Goal: Transaction & Acquisition: Purchase product/service

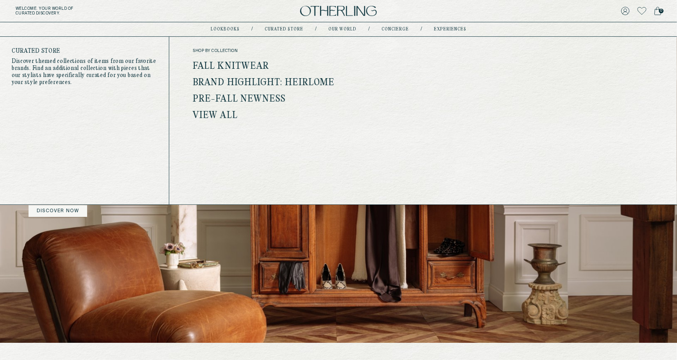
click at [242, 66] on link "Fall Knitwear" at bounding box center [231, 66] width 76 height 10
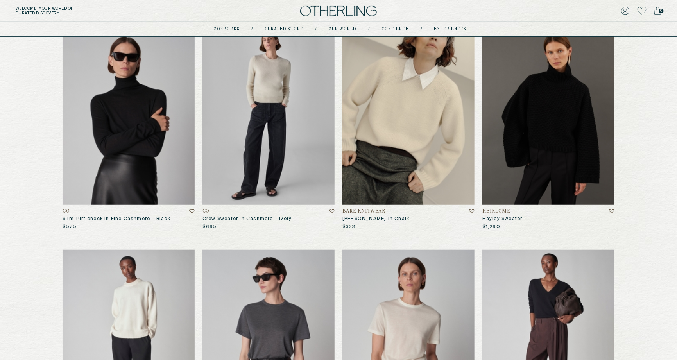
scroll to position [112, 0]
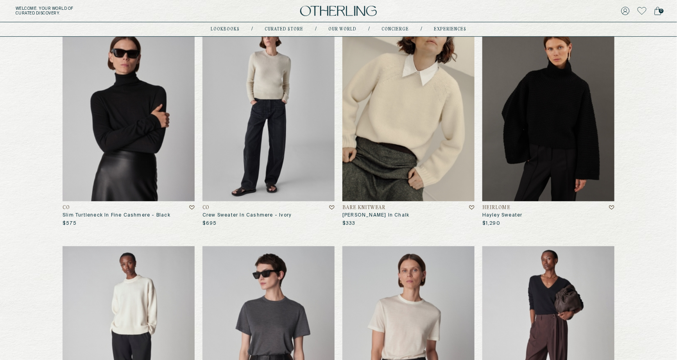
click at [262, 142] on img at bounding box center [269, 112] width 132 height 178
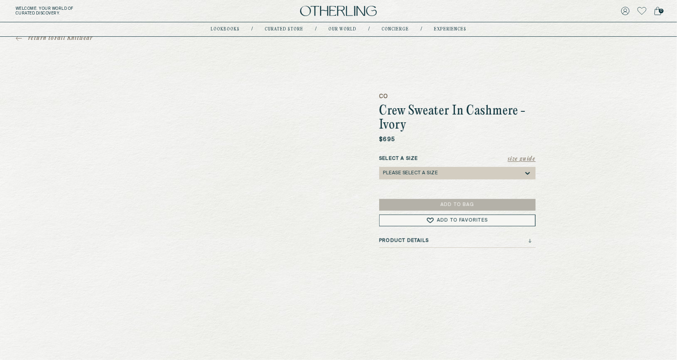
scroll to position [8, 0]
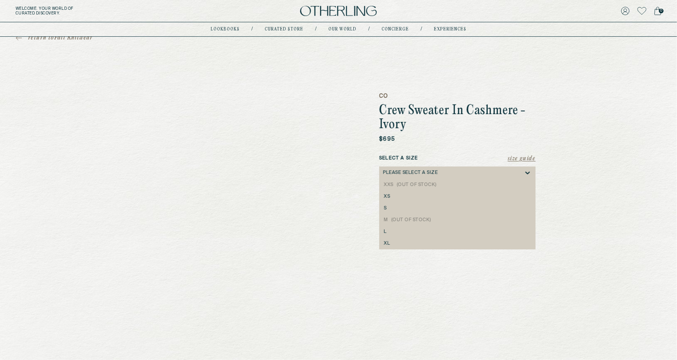
click at [451, 177] on div "Please select a Size" at bounding box center [453, 173] width 141 height 13
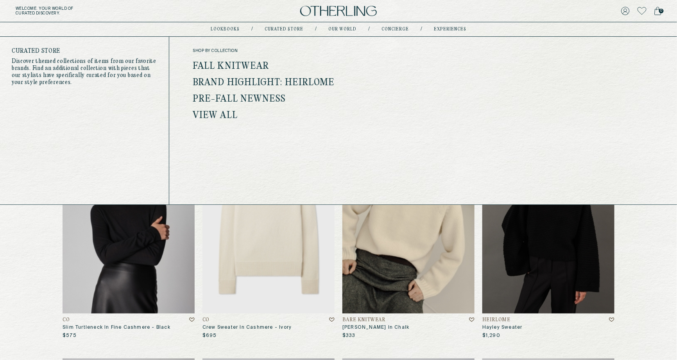
click at [282, 83] on link "Brand Highlight: Heirlome" at bounding box center [264, 83] width 142 height 10
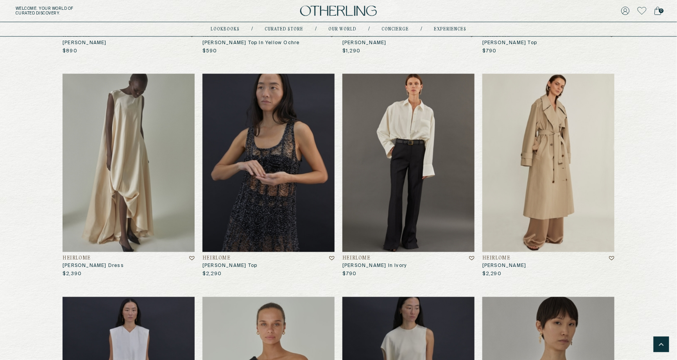
scroll to position [514, 0]
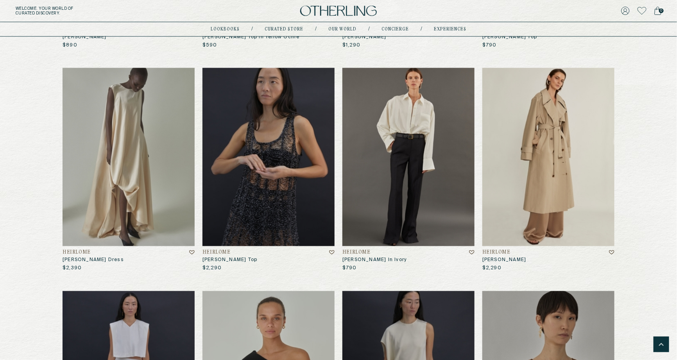
click at [428, 188] on img at bounding box center [409, 157] width 132 height 178
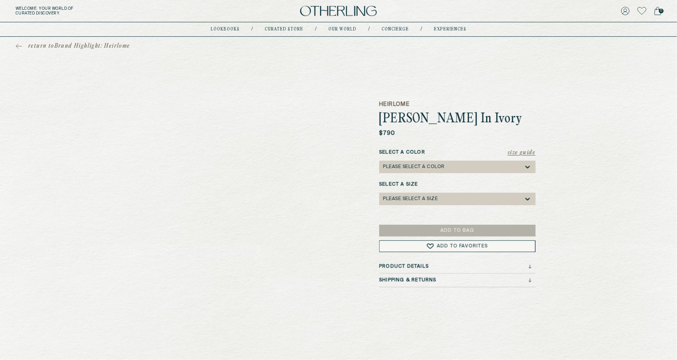
click at [417, 172] on div "Please select a Color" at bounding box center [453, 167] width 141 height 13
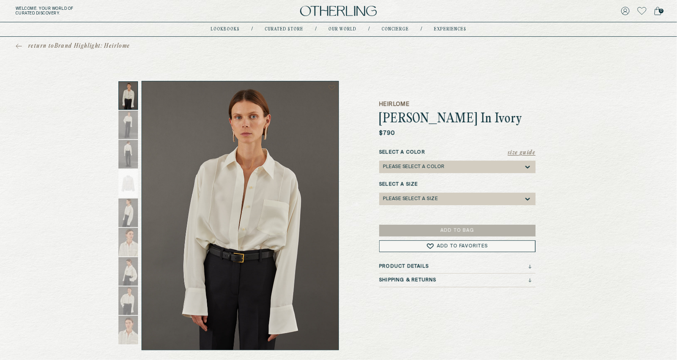
click at [417, 214] on div "Heirlome Francis Shirt In Ivory $790 Size Guide Select a Color Please select a …" at bounding box center [457, 215] width 156 height 269
click at [420, 208] on div "Size Guide Select a Color Please select a Color Select a Size Please select a S…" at bounding box center [457, 181] width 156 height 64
click at [424, 201] on div "Please select a Size" at bounding box center [410, 198] width 55 height 5
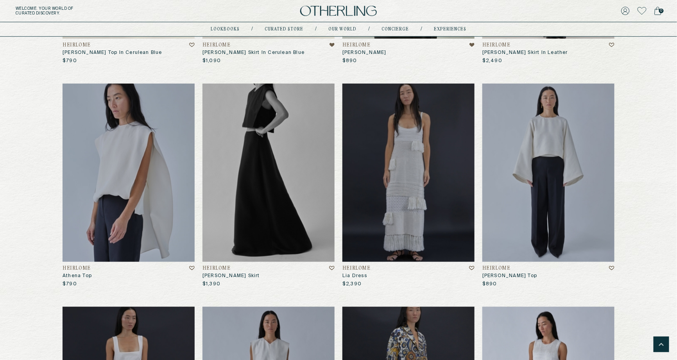
scroll to position [1615, 0]
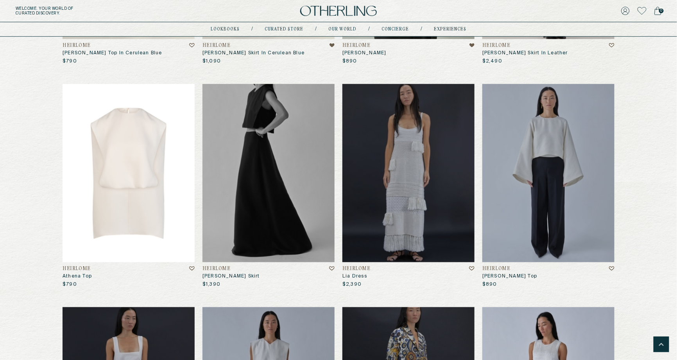
click at [151, 175] on img at bounding box center [129, 173] width 132 height 178
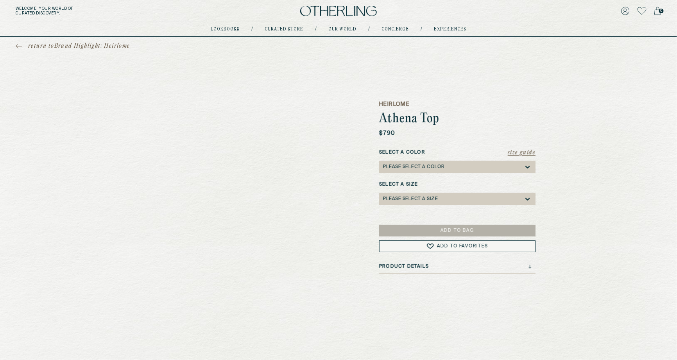
click at [456, 167] on div "Please select a Color" at bounding box center [453, 167] width 141 height 13
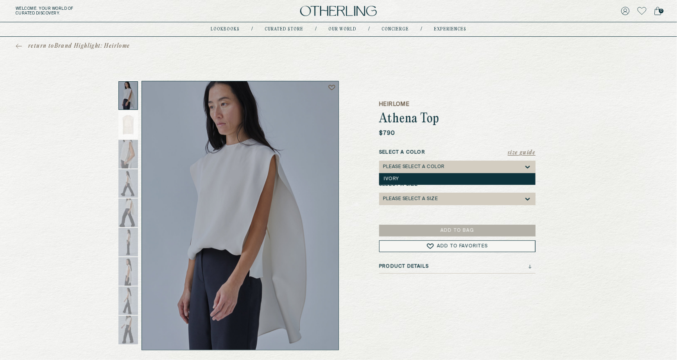
click at [415, 185] on div "Ivory" at bounding box center [457, 179] width 156 height 12
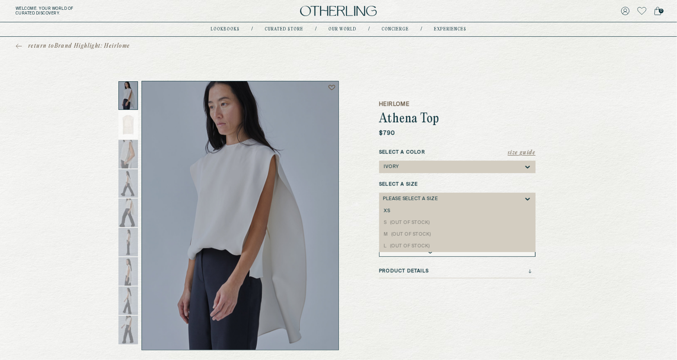
click at [415, 197] on div "Please select a Size" at bounding box center [410, 198] width 55 height 5
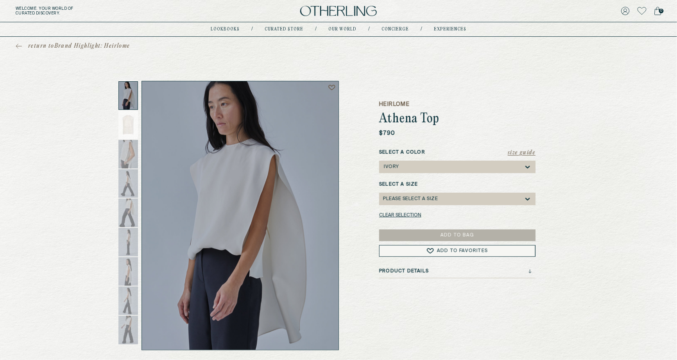
drag, startPoint x: 375, startPoint y: 116, endPoint x: 502, endPoint y: 126, distance: 126.7
click at [505, 126] on div "Heirlome Athena Top $790 Size Guide Select a Color Ivory Select a Size Please s…" at bounding box center [338, 215] width 407 height 269
copy h1 "Athena Top"
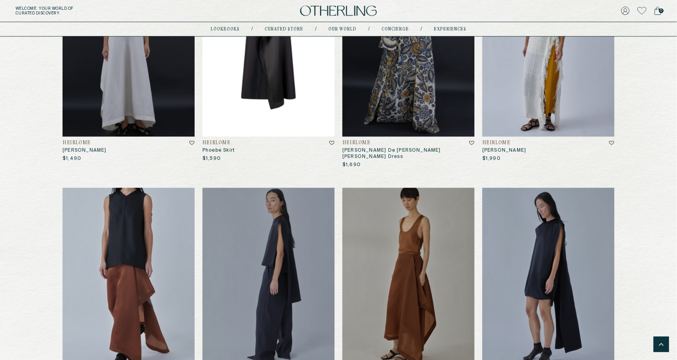
scroll to position [1907, 0]
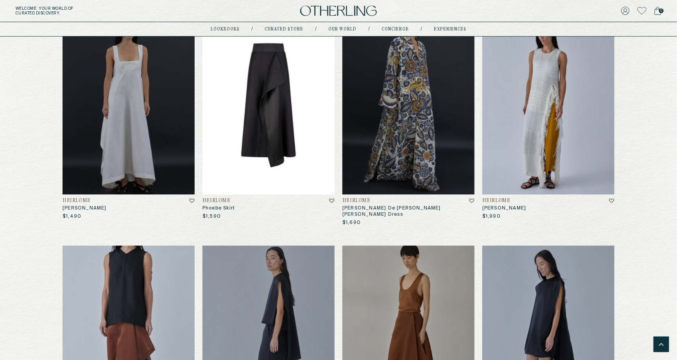
click at [280, 156] on img at bounding box center [269, 105] width 132 height 178
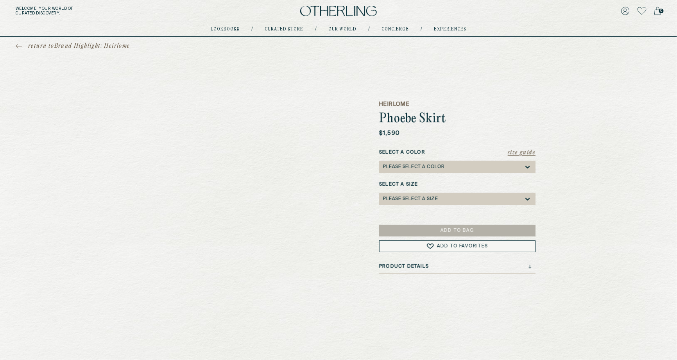
click at [447, 164] on div "Please select a Color" at bounding box center [453, 167] width 141 height 13
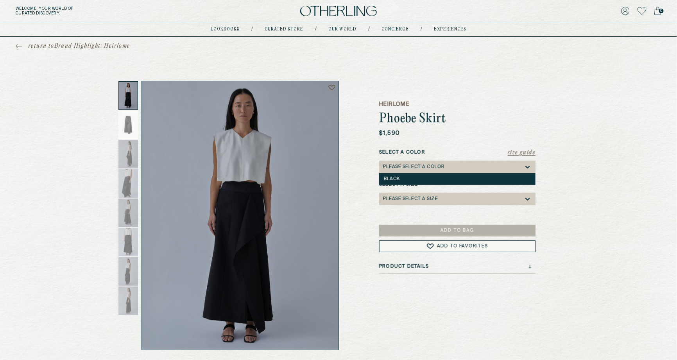
click at [435, 181] on div "Black" at bounding box center [457, 178] width 147 height 5
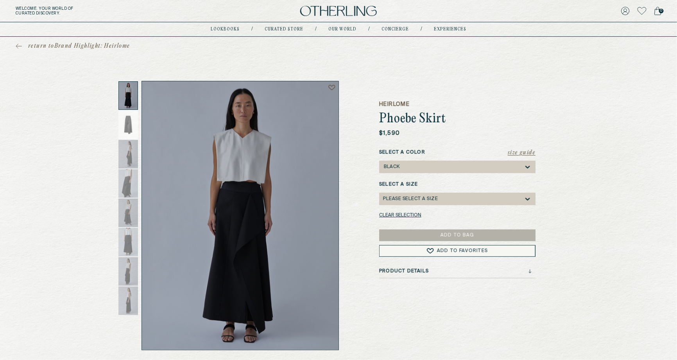
click at [429, 203] on div "Please select a Size" at bounding box center [453, 199] width 141 height 13
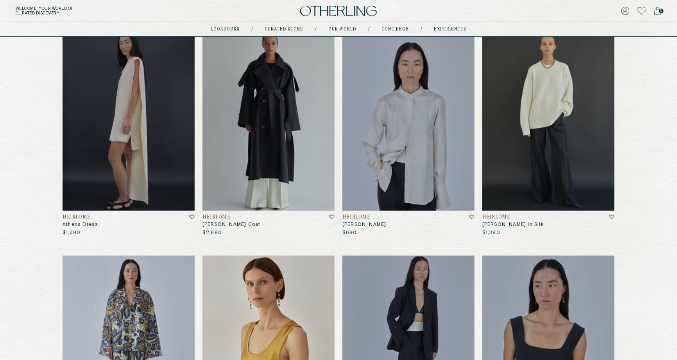
scroll to position [102, 0]
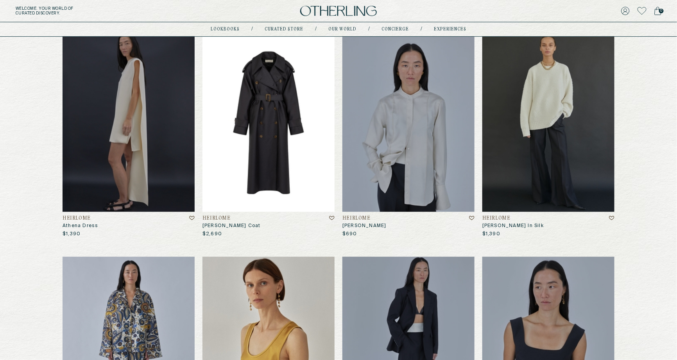
click at [258, 117] on img at bounding box center [269, 123] width 132 height 178
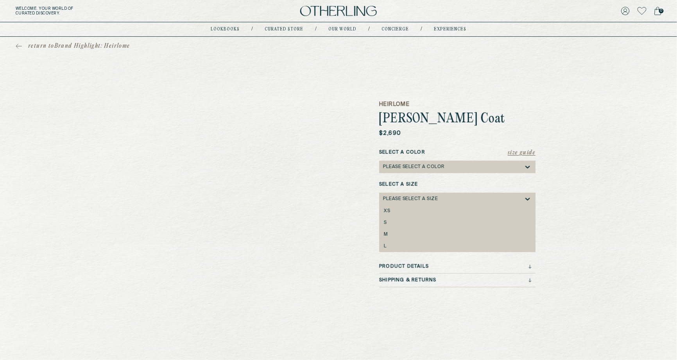
click at [409, 194] on div "Please select a Size" at bounding box center [453, 199] width 141 height 13
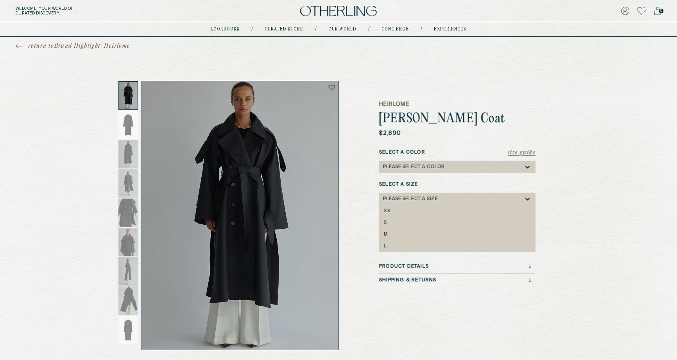
click at [436, 171] on div "Please select a Color" at bounding box center [453, 167] width 141 height 13
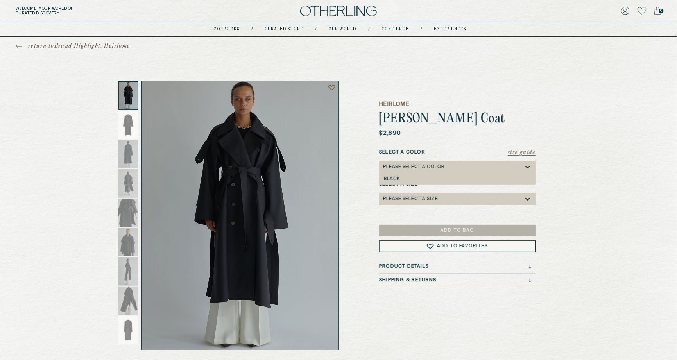
click at [569, 91] on div "return to Brand Highlight: Heirlome Heirlome Micaela Coat $2,690 Size Guide Sel…" at bounding box center [338, 194] width 677 height 314
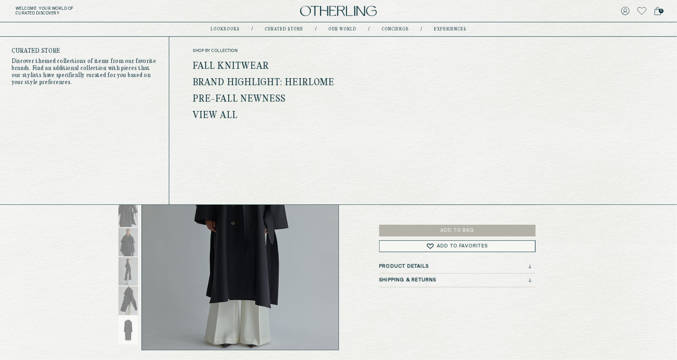
click at [262, 69] on link "Fall Knitwear" at bounding box center [231, 66] width 76 height 10
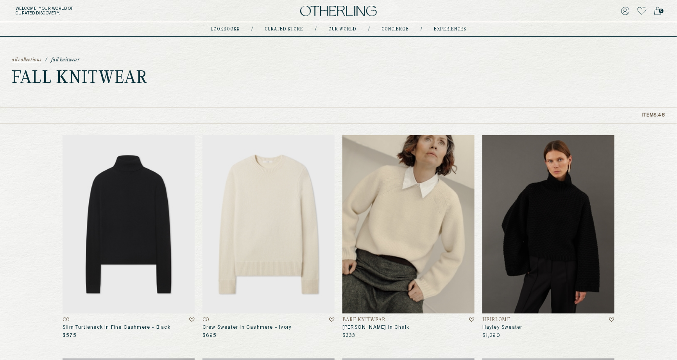
click at [117, 221] on img at bounding box center [129, 224] width 132 height 178
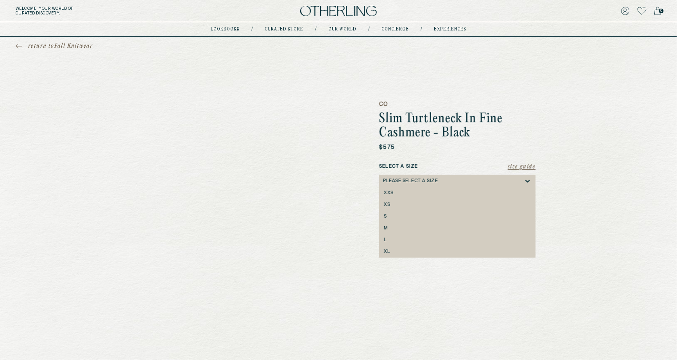
click at [442, 179] on div "Please select a Size" at bounding box center [453, 181] width 141 height 13
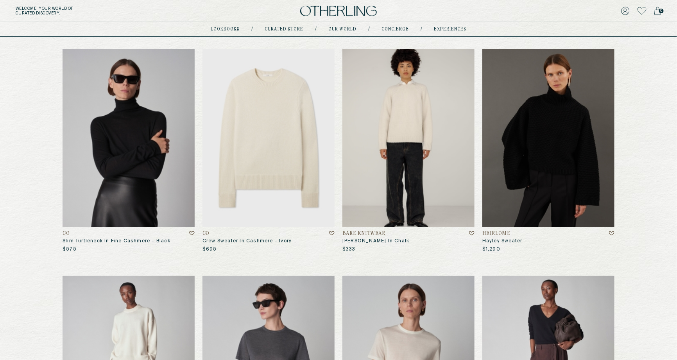
scroll to position [96, 0]
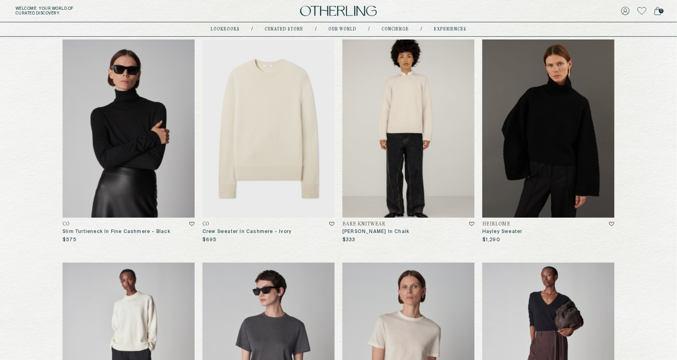
click at [436, 174] on img at bounding box center [409, 129] width 132 height 178
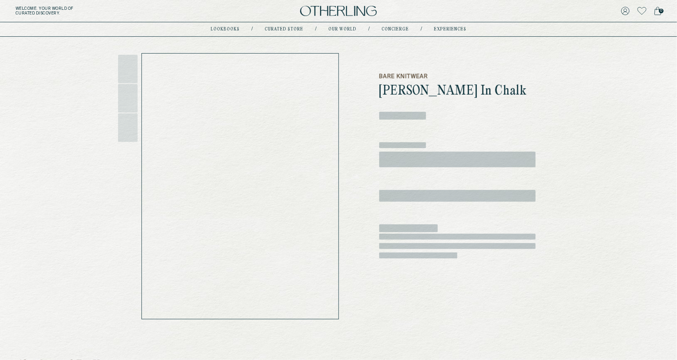
scroll to position [34, 0]
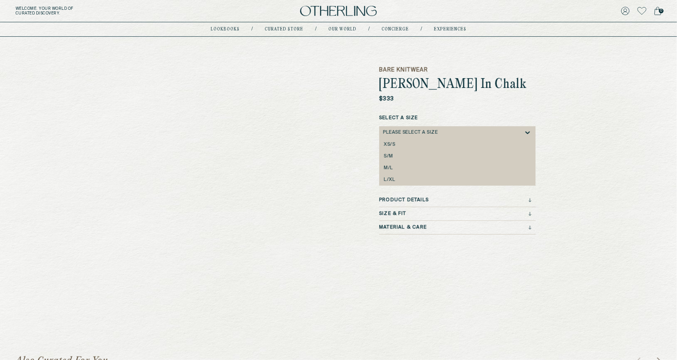
click at [447, 128] on div "Please select a Size" at bounding box center [453, 132] width 141 height 13
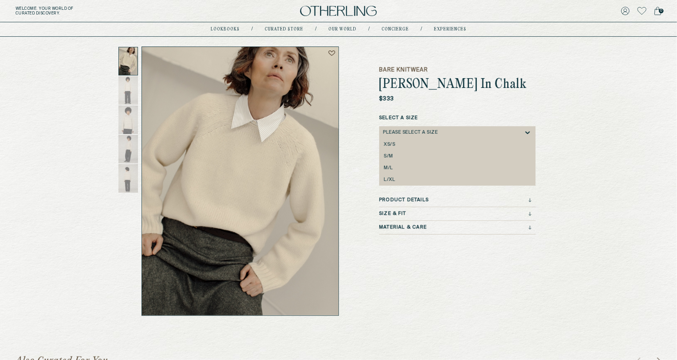
click at [597, 123] on div "return to Fall Knitwear Bare Knitwear Gia Sweater In Chalk $333 Select a Size X…" at bounding box center [338, 159] width 677 height 314
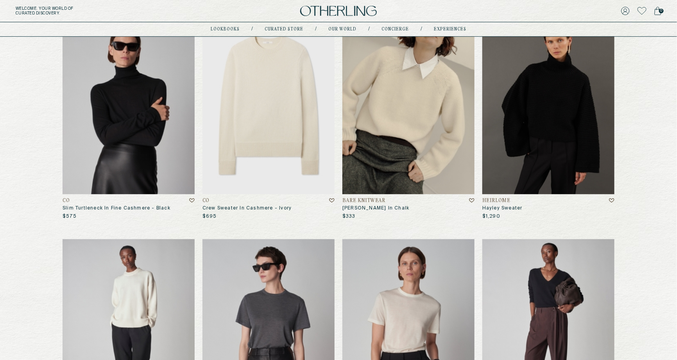
scroll to position [126, 0]
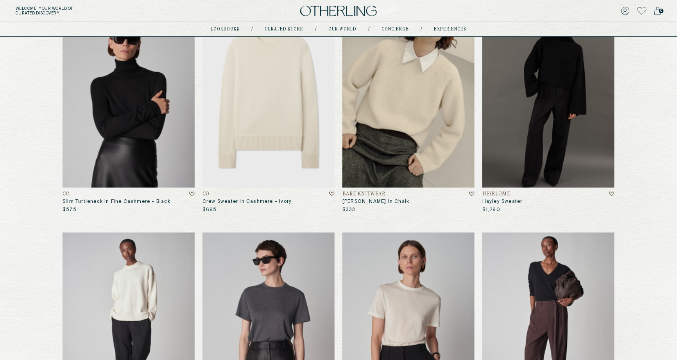
click at [519, 142] on img at bounding box center [549, 98] width 132 height 178
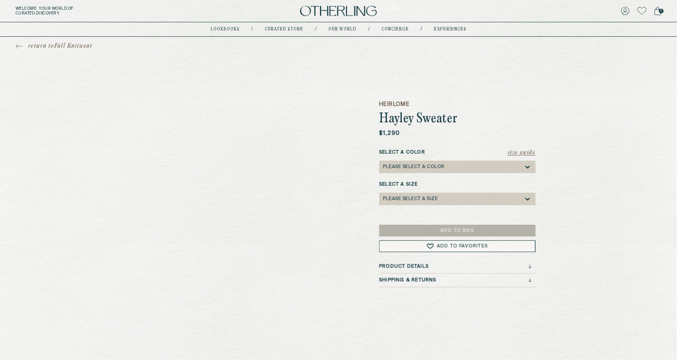
click at [431, 178] on div "Size Guide Select a Color Please select a Color Select a Size Please select a S…" at bounding box center [457, 181] width 156 height 64
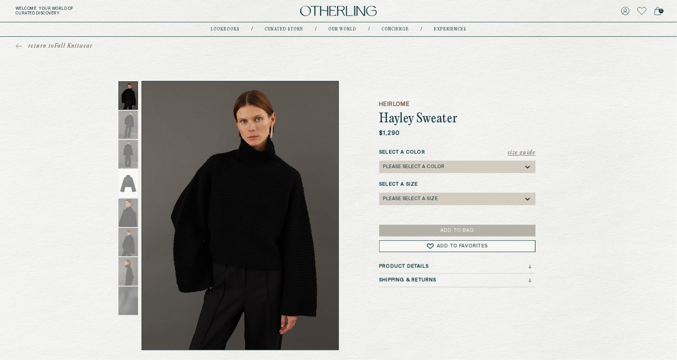
click at [430, 158] on div "Select a Color Please select a Color" at bounding box center [457, 161] width 156 height 24
click at [429, 158] on div "Select a Color Please select a Color" at bounding box center [457, 161] width 156 height 24
click at [426, 168] on div "Please select a Color" at bounding box center [414, 166] width 62 height 5
click at [430, 200] on div "Please select a Size" at bounding box center [410, 198] width 55 height 5
